Goal: Check status: Check status

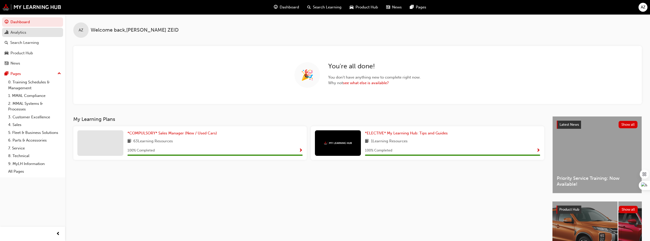
click at [20, 31] on div "Analytics" at bounding box center [18, 33] width 16 height 6
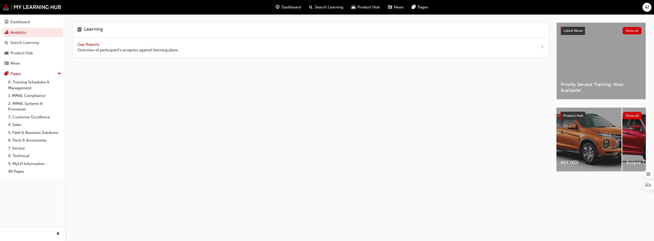
click at [92, 44] on span "Gap Reports" at bounding box center [88, 44] width 23 height 5
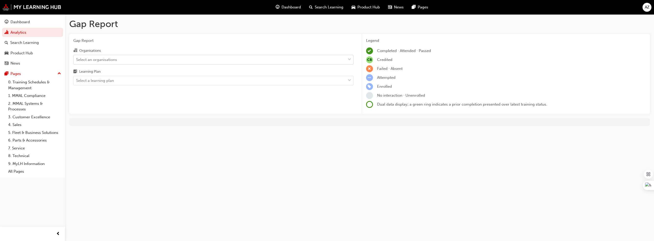
click at [94, 59] on div "Select an organisations" at bounding box center [96, 60] width 41 height 6
click at [77, 59] on input "Organisations Select an organisations" at bounding box center [76, 59] width 1 height 4
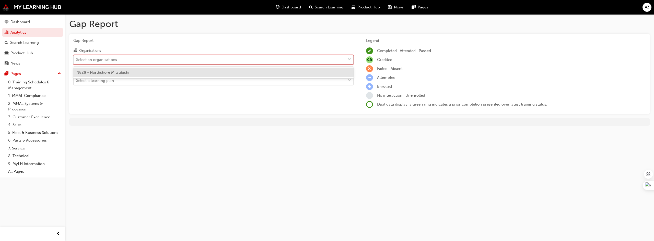
click at [98, 72] on span "N828 - Northshore Mitsubishi" at bounding box center [102, 72] width 53 height 5
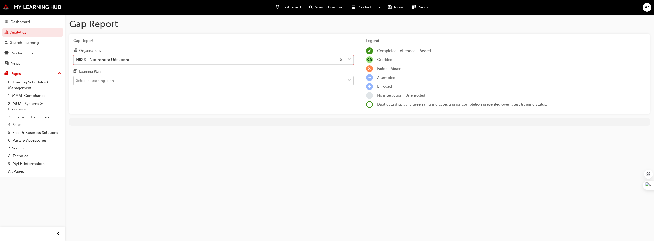
click at [97, 80] on div "Select a learning plan" at bounding box center [95, 81] width 38 height 6
click at [77, 80] on input "Learning Plan Select a learning plan" at bounding box center [76, 80] width 1 height 4
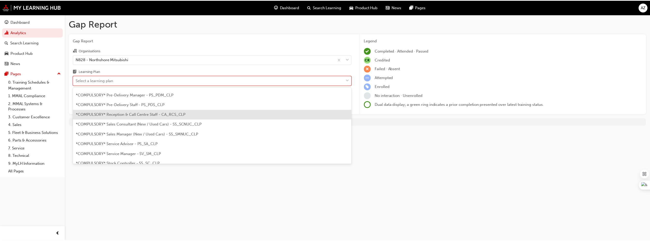
scroll to position [128, 0]
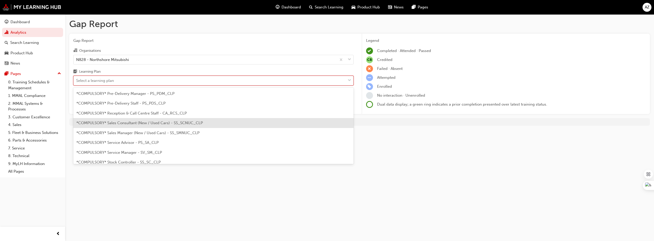
click at [121, 121] on span "*COMPULSORY* Sales Consultant (New / Used Cars) - SS_SCNUC_CLP" at bounding box center [139, 123] width 126 height 5
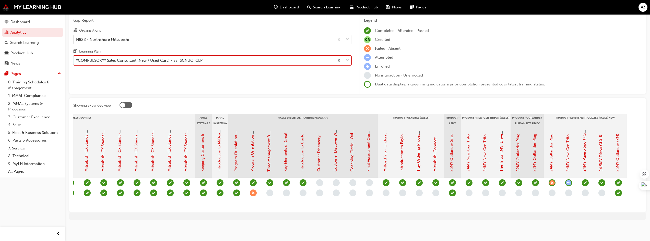
scroll to position [0, 345]
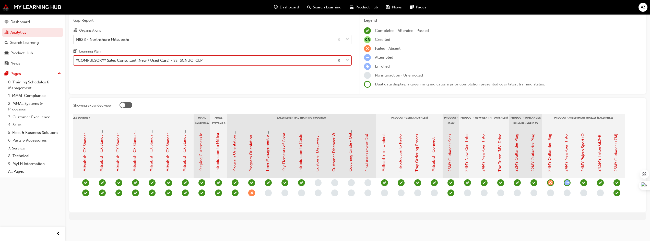
click at [348, 57] on span "down-icon" at bounding box center [348, 60] width 4 height 7
click at [77, 58] on input "Learning Plan option *COMPULSORY* Sales Consultant (New / Used Cars) - SS_SCNUC…" at bounding box center [76, 60] width 1 height 4
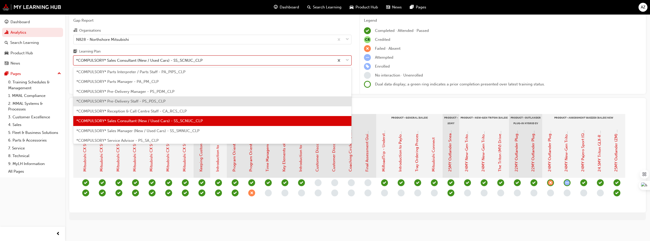
scroll to position [121, 0]
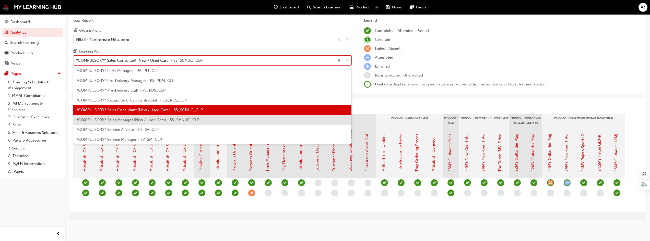
click at [114, 118] on span "*COMPULSORY* Sales Manager (New / Used Cars) - SS_SMNUC_CLP" at bounding box center [137, 120] width 123 height 5
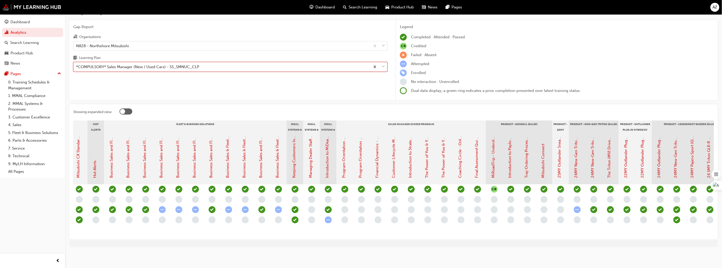
scroll to position [0, 488]
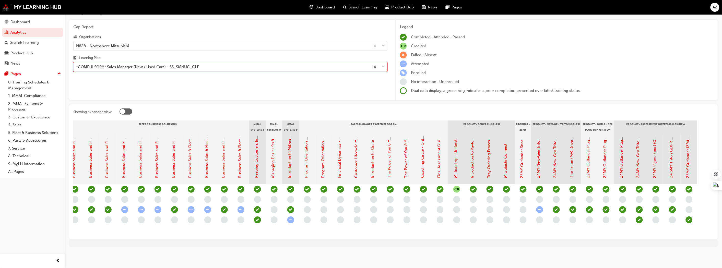
click at [129, 109] on div at bounding box center [126, 112] width 13 height 6
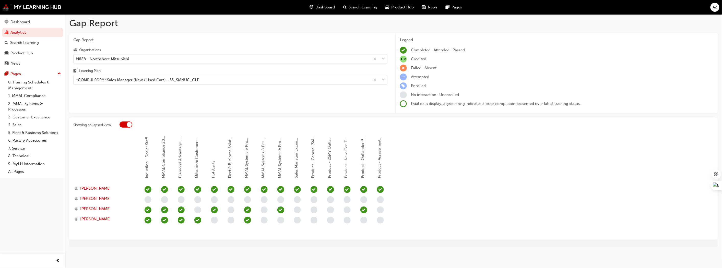
click at [123, 124] on div at bounding box center [126, 125] width 13 height 6
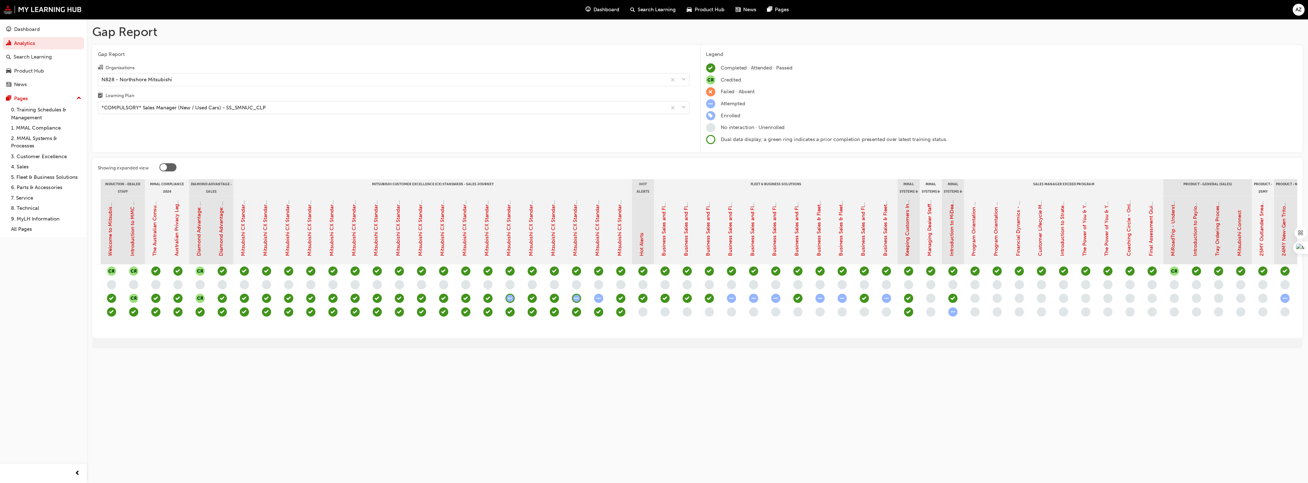
scroll to position [0, 0]
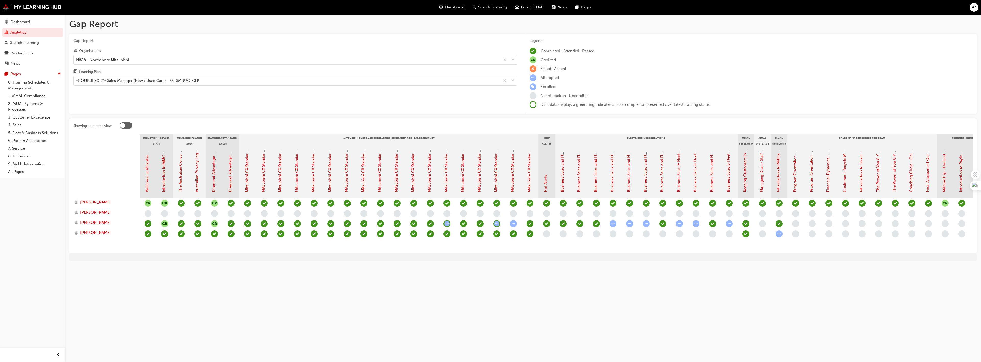
click at [654, 241] on div "Gap Report Gap Report Organisations N828 - Northshore Mitsubishi Learning Plan …" at bounding box center [490, 181] width 981 height 362
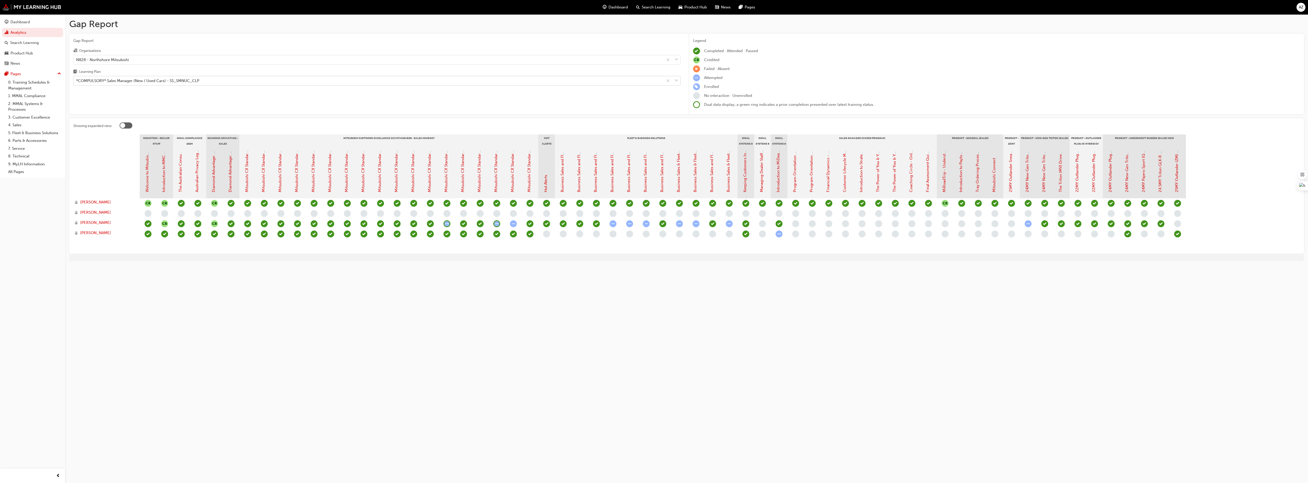
click at [133, 80] on div "*COMPULSORY* Sales Manager (New / Used Cars) - SS_SMNUC_CLP" at bounding box center [137, 81] width 123 height 6
click at [77, 80] on input "Learning Plan *COMPULSORY* Sales Manager (New / Used Cars) - SS_SMNUC_CLP" at bounding box center [76, 80] width 1 height 4
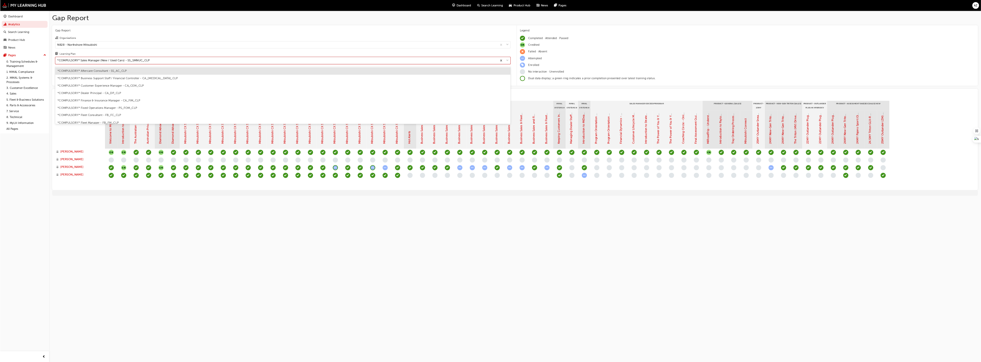
scroll to position [105, 0]
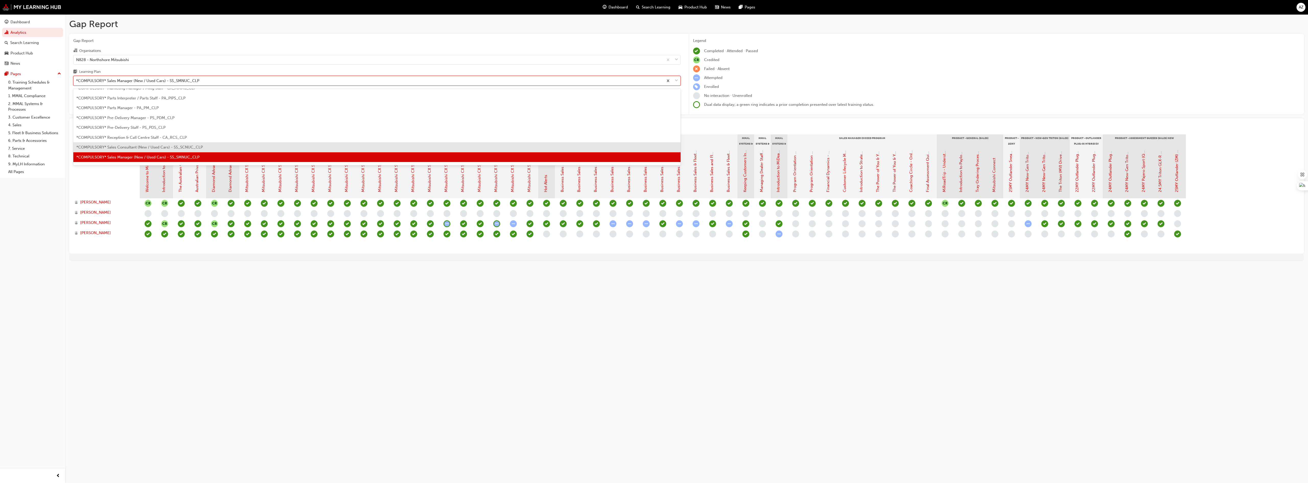
click at [120, 147] on span "*COMPULSORY* Sales Consultant (New / Used Cars) - SS_SCNUC_CLP" at bounding box center [139, 147] width 126 height 5
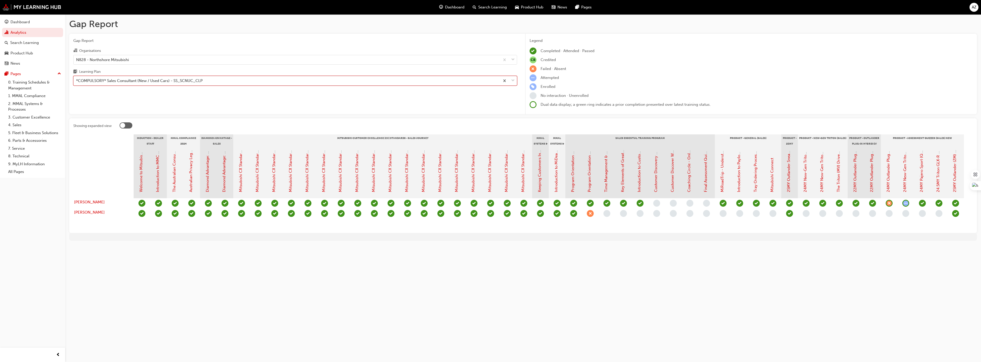
scroll to position [0, 5]
